Goal: Transaction & Acquisition: Subscribe to service/newsletter

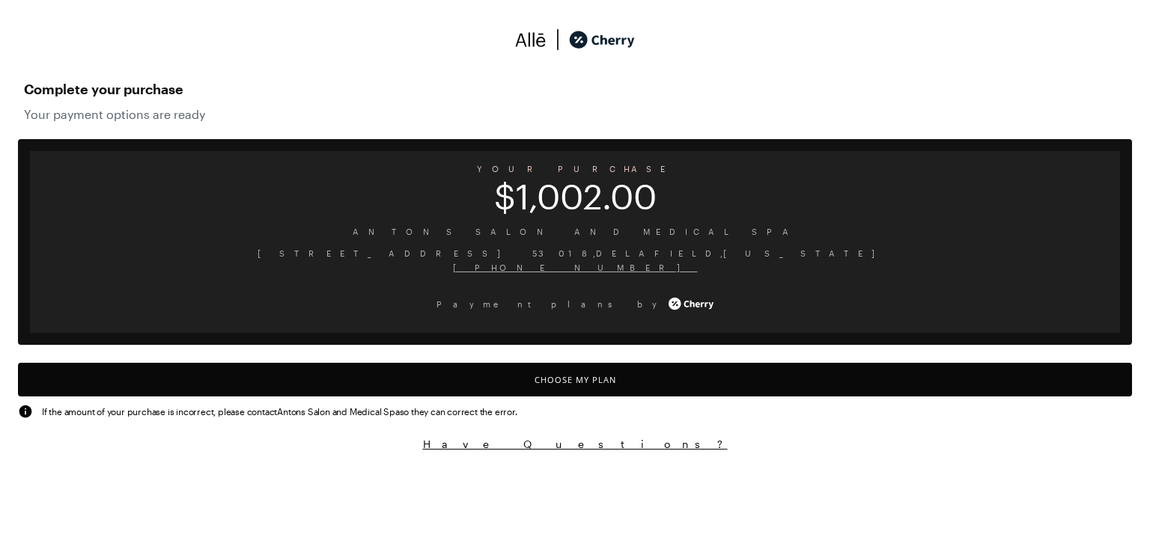
click at [574, 383] on button "Choose My Plan" at bounding box center [575, 380] width 1114 height 34
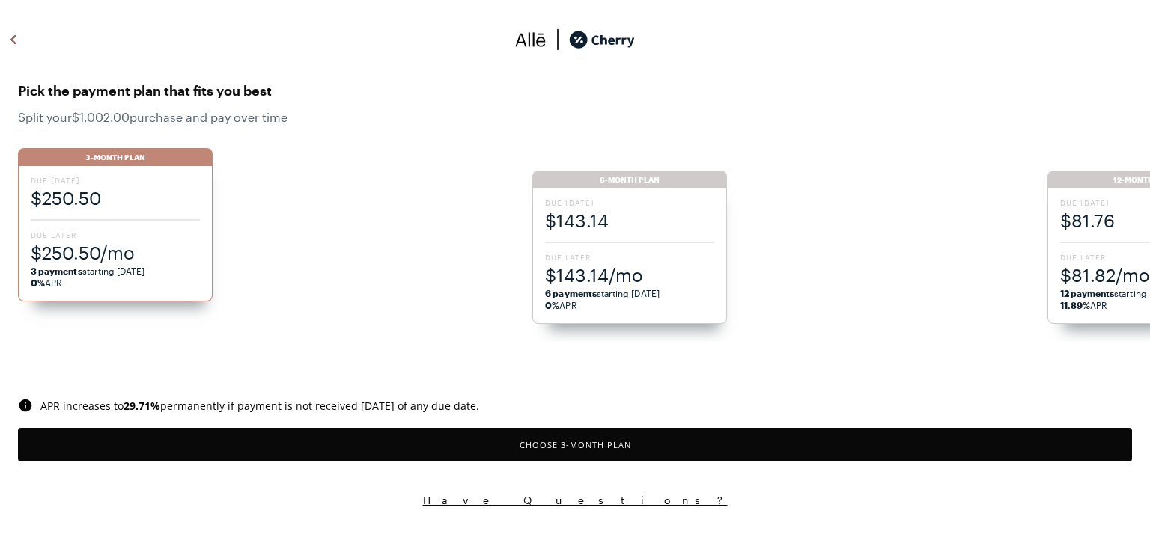
click at [624, 216] on span "$143.14" at bounding box center [629, 220] width 169 height 25
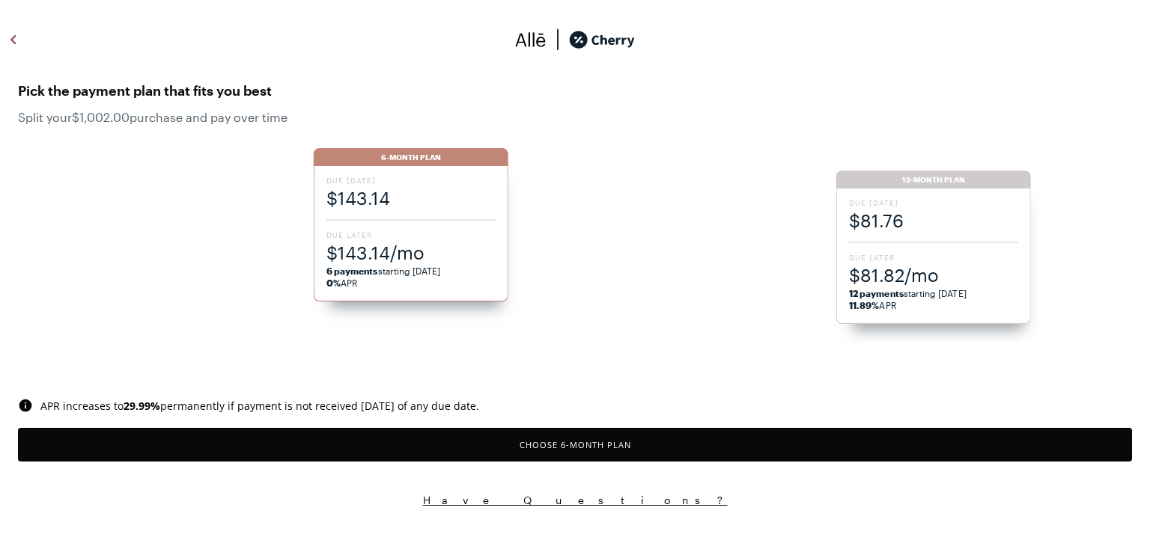
click at [582, 445] on button "Choose 6 -Month Plan" at bounding box center [575, 445] width 1114 height 34
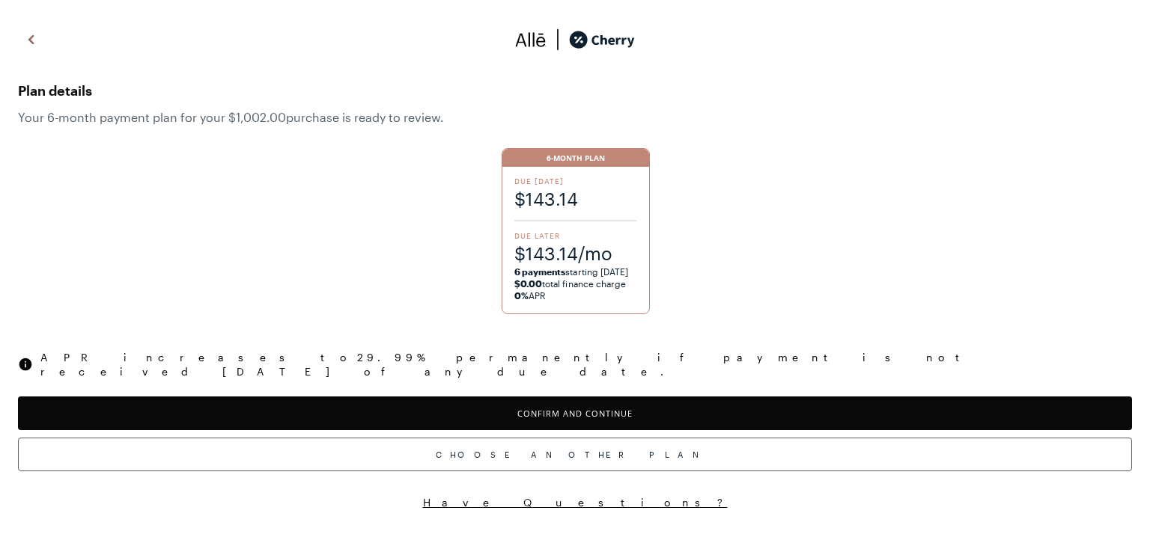
click at [558, 397] on button "Confirm and Continue" at bounding box center [575, 414] width 1114 height 34
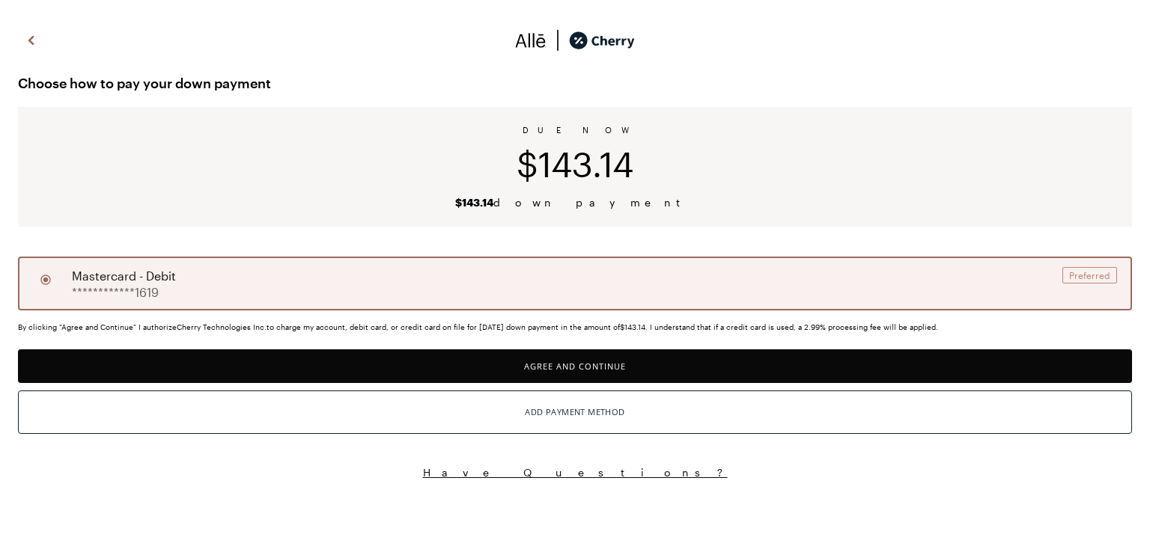
click at [547, 372] on button "Agree and Continue" at bounding box center [575, 367] width 1114 height 34
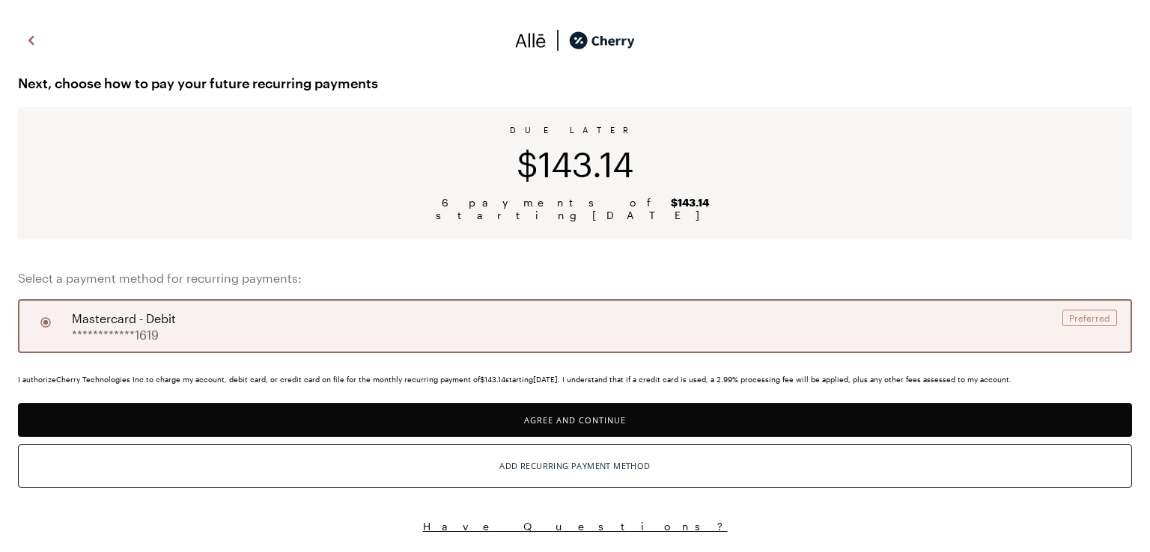
click at [489, 410] on button "Agree and Continue" at bounding box center [575, 420] width 1114 height 34
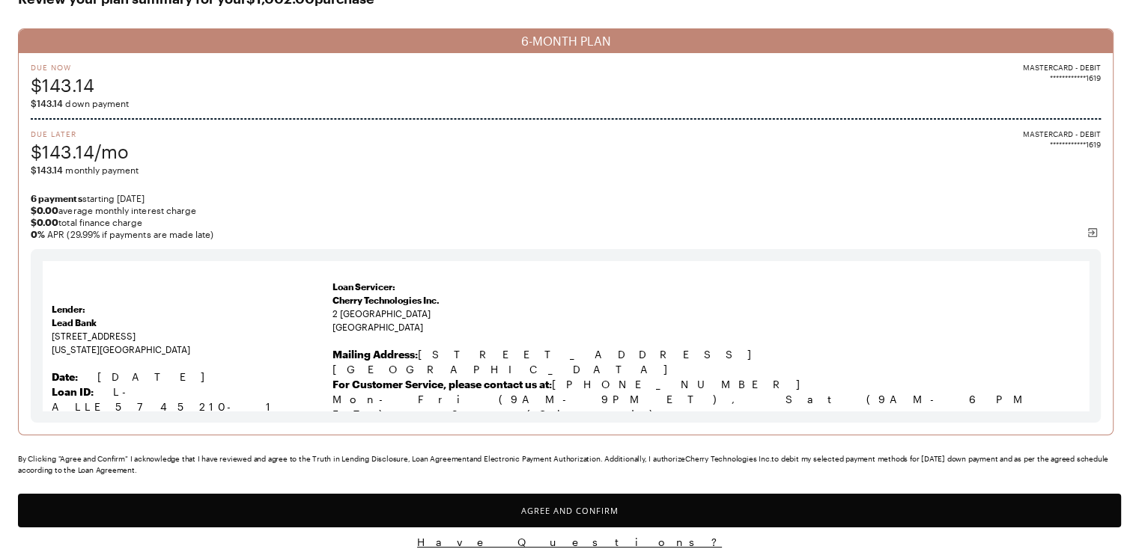
scroll to position [103, 0]
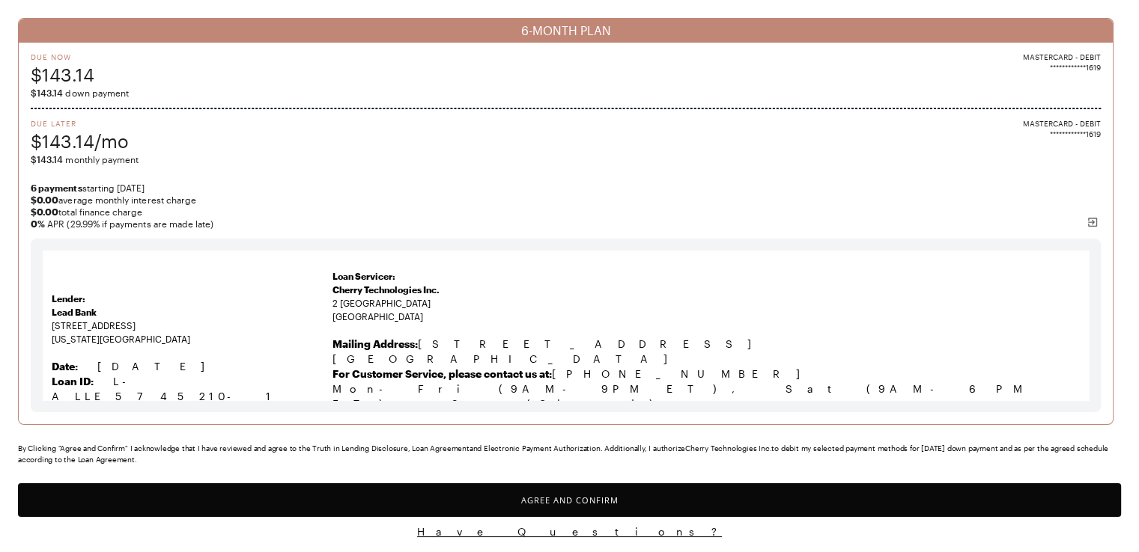
click at [689, 500] on button "Agree and Confirm" at bounding box center [569, 501] width 1103 height 34
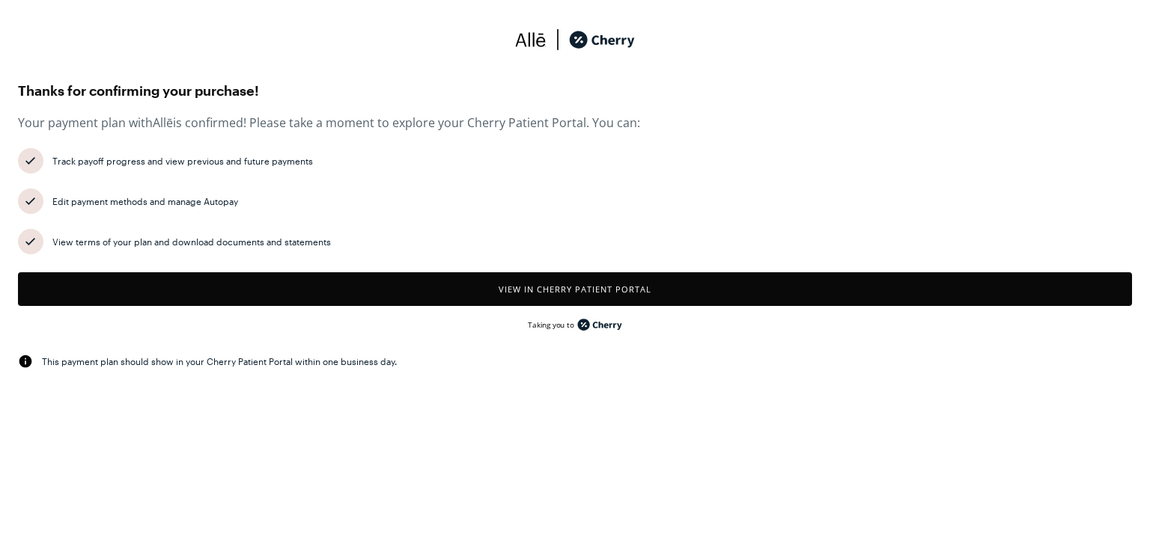
click at [484, 281] on button "View in Cherry patient portal" at bounding box center [575, 289] width 1114 height 34
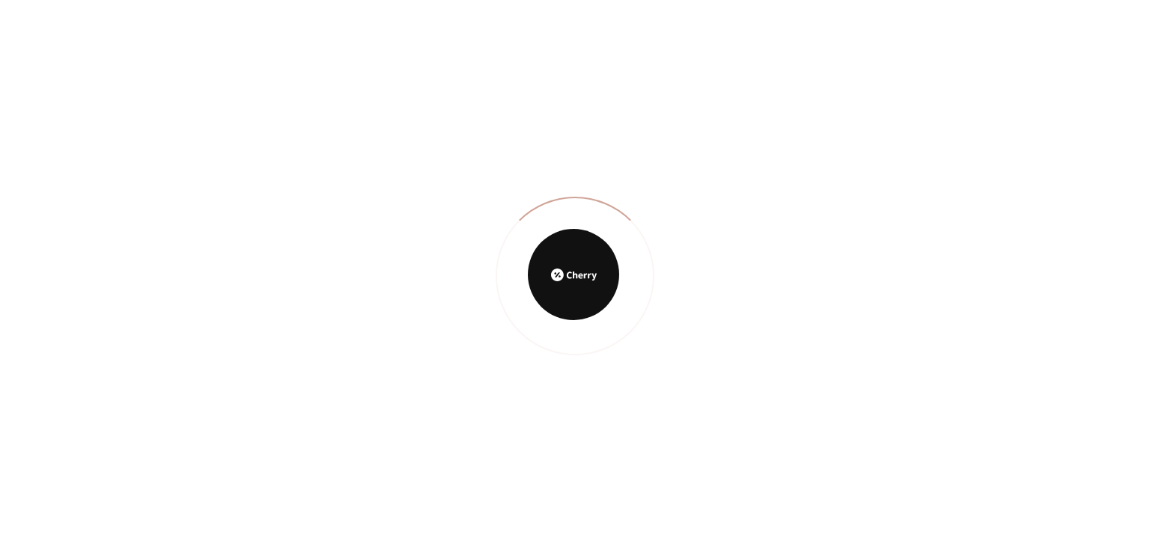
click at [1056, 229] on div at bounding box center [575, 276] width 1150 height 552
click at [1149, 208] on div at bounding box center [575, 276] width 1150 height 552
